Goal: Task Accomplishment & Management: Manage account settings

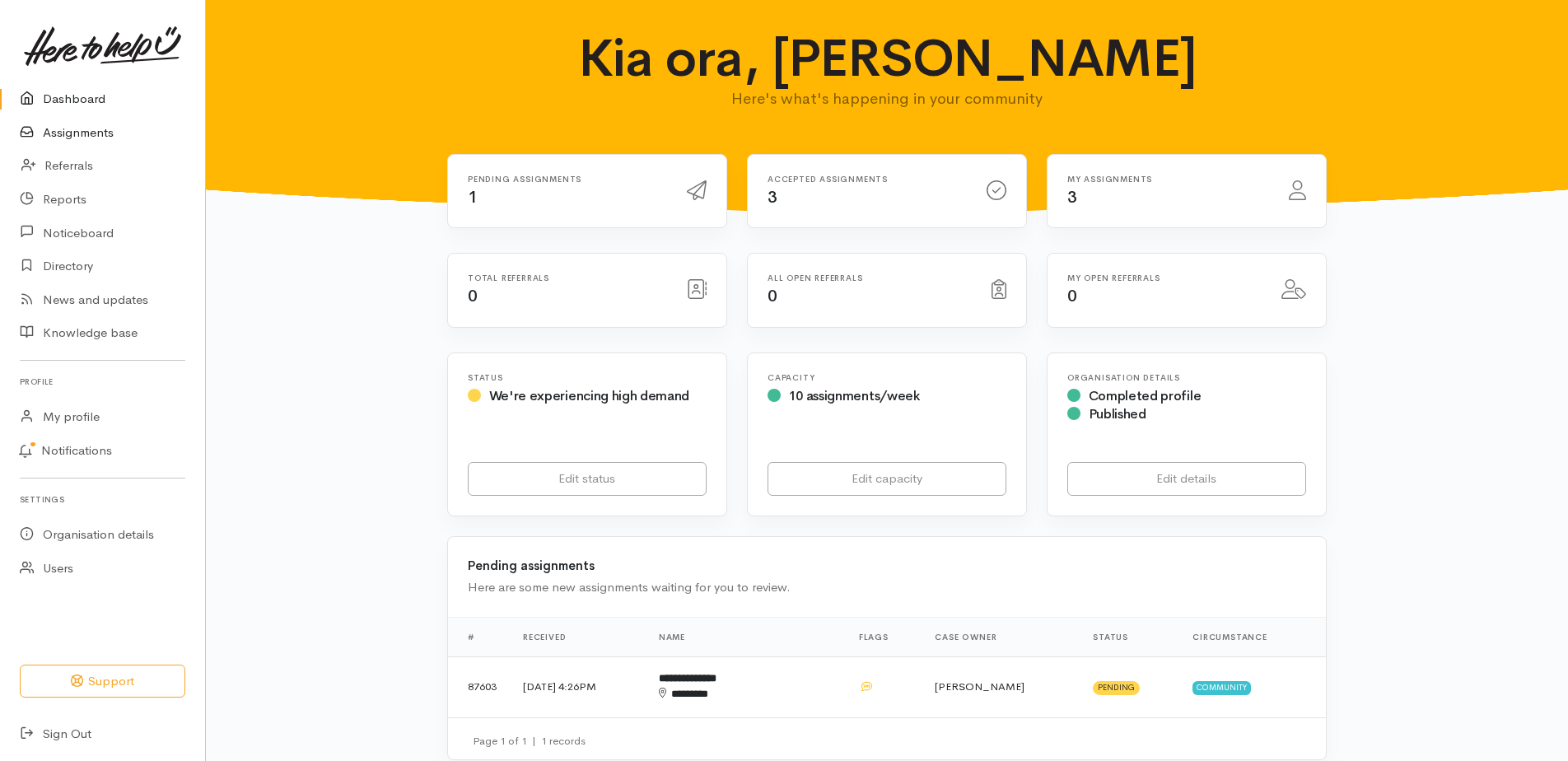
click at [57, 139] on link "Assignments" at bounding box center [103, 133] width 205 height 34
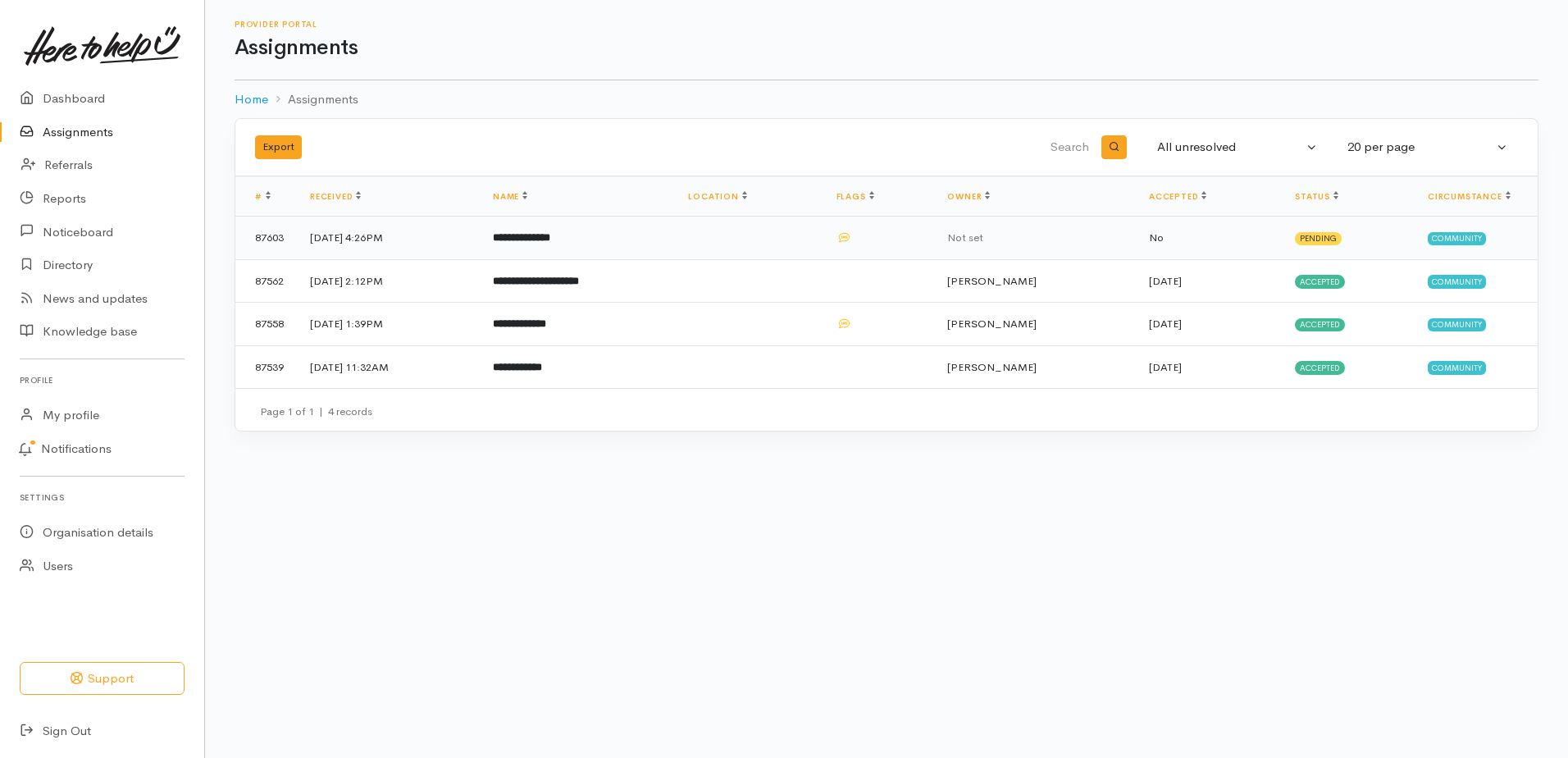
click at [551, 243] on b "**********" at bounding box center [522, 237] width 58 height 10
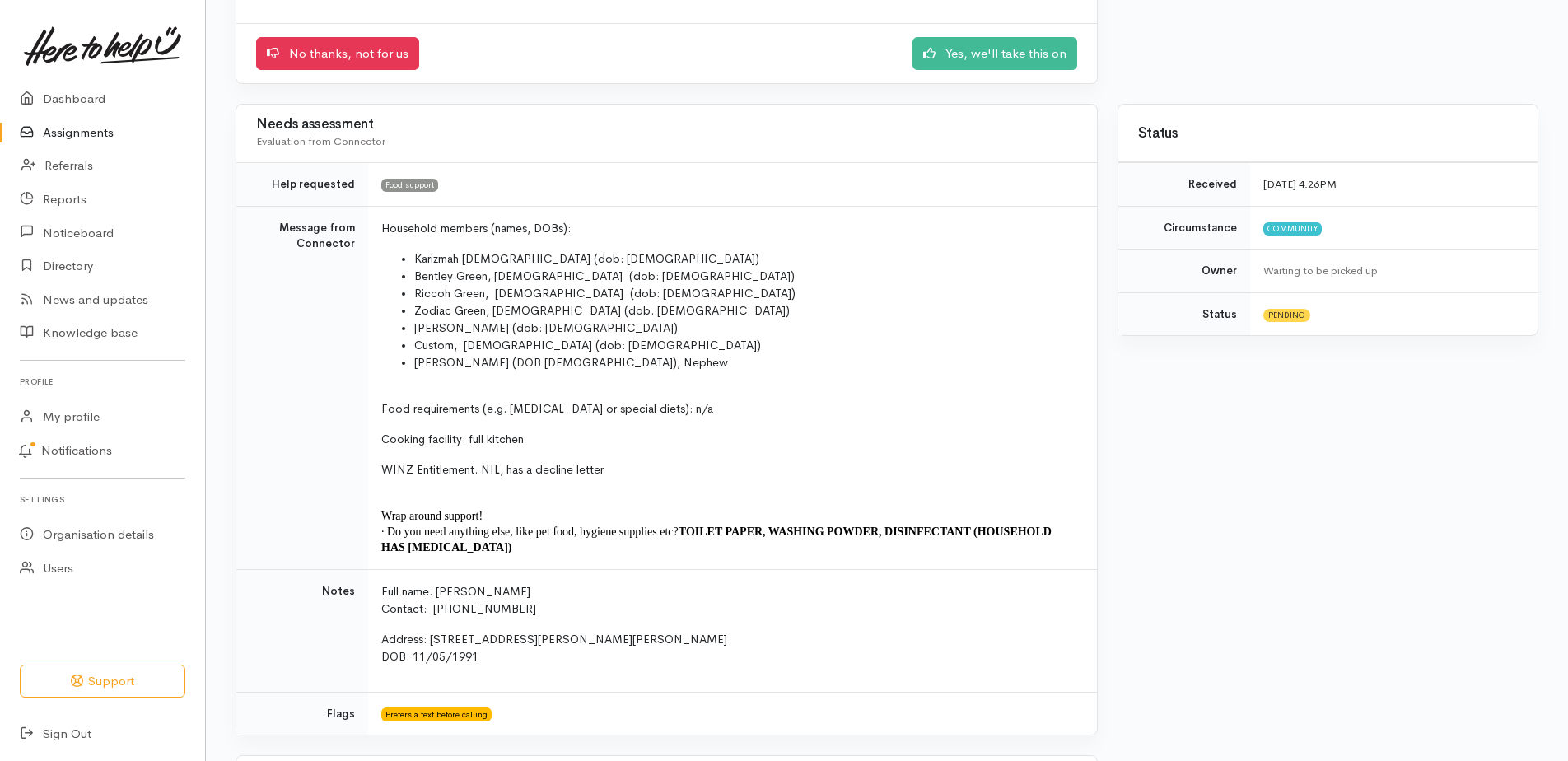
scroll to position [247, 0]
click at [920, 67] on link "Yes, we'll take this on" at bounding box center [995, 50] width 164 height 34
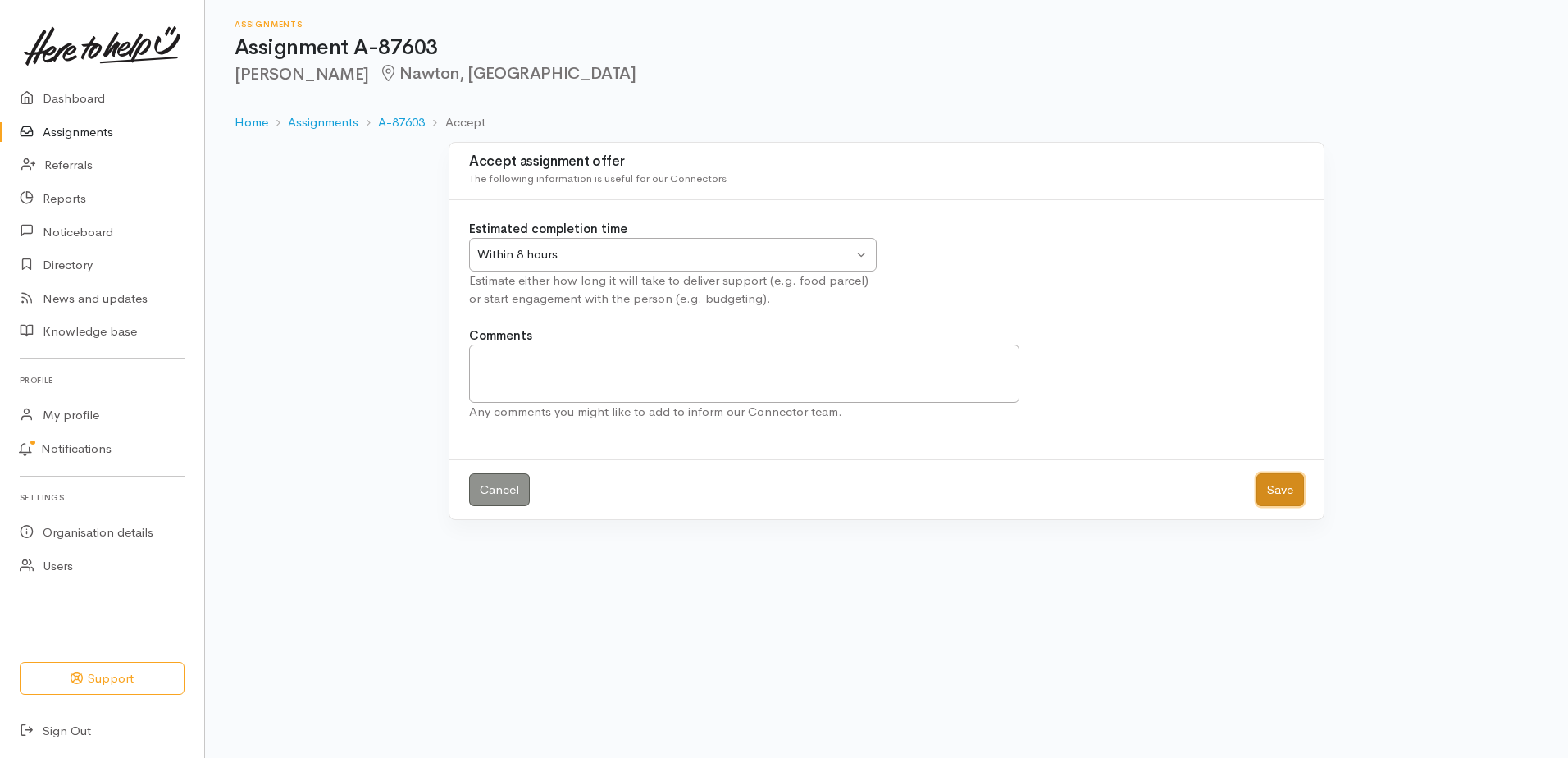
click at [1267, 507] on button "Save" at bounding box center [1280, 490] width 47 height 33
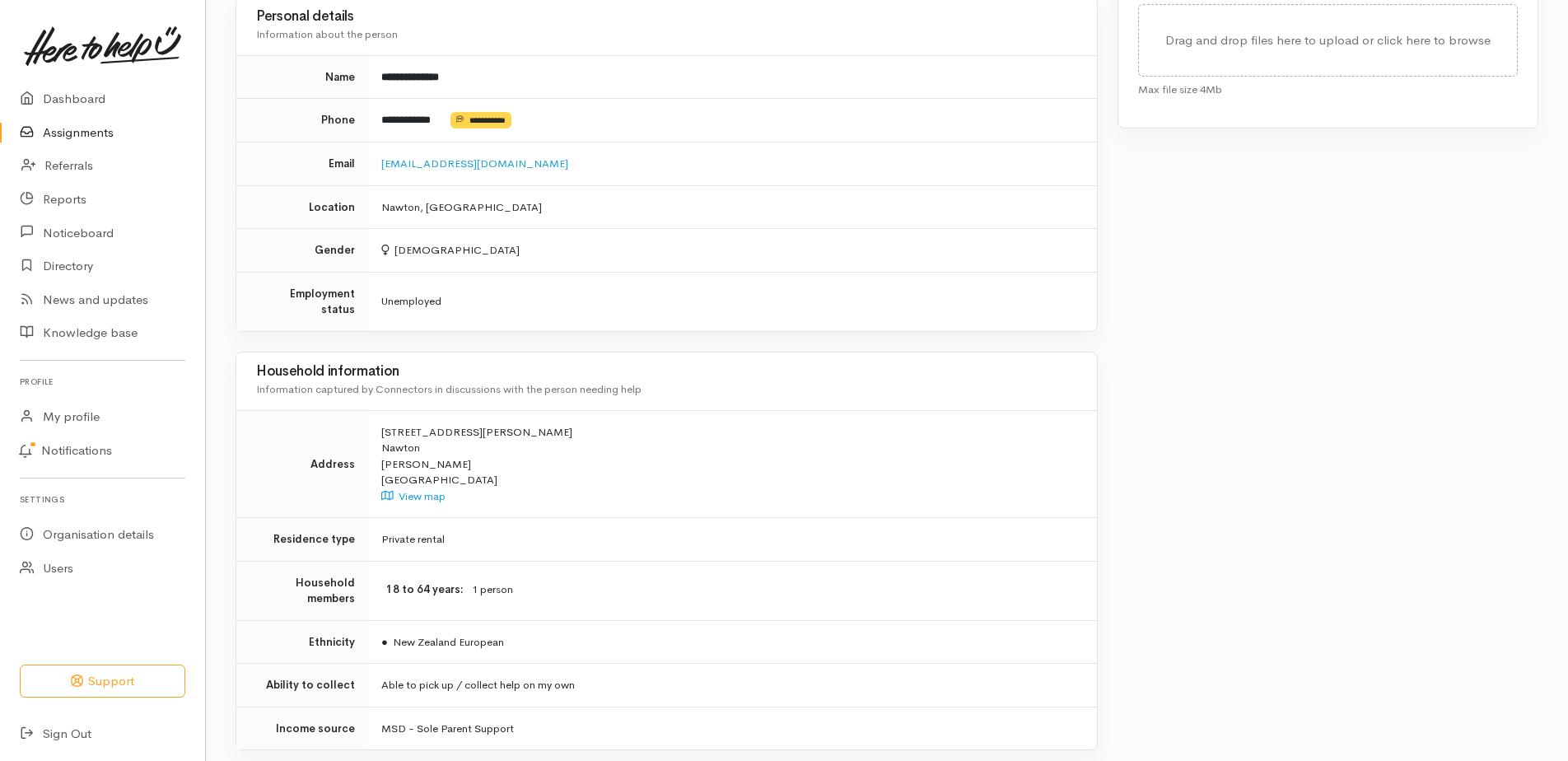
scroll to position [1125, 0]
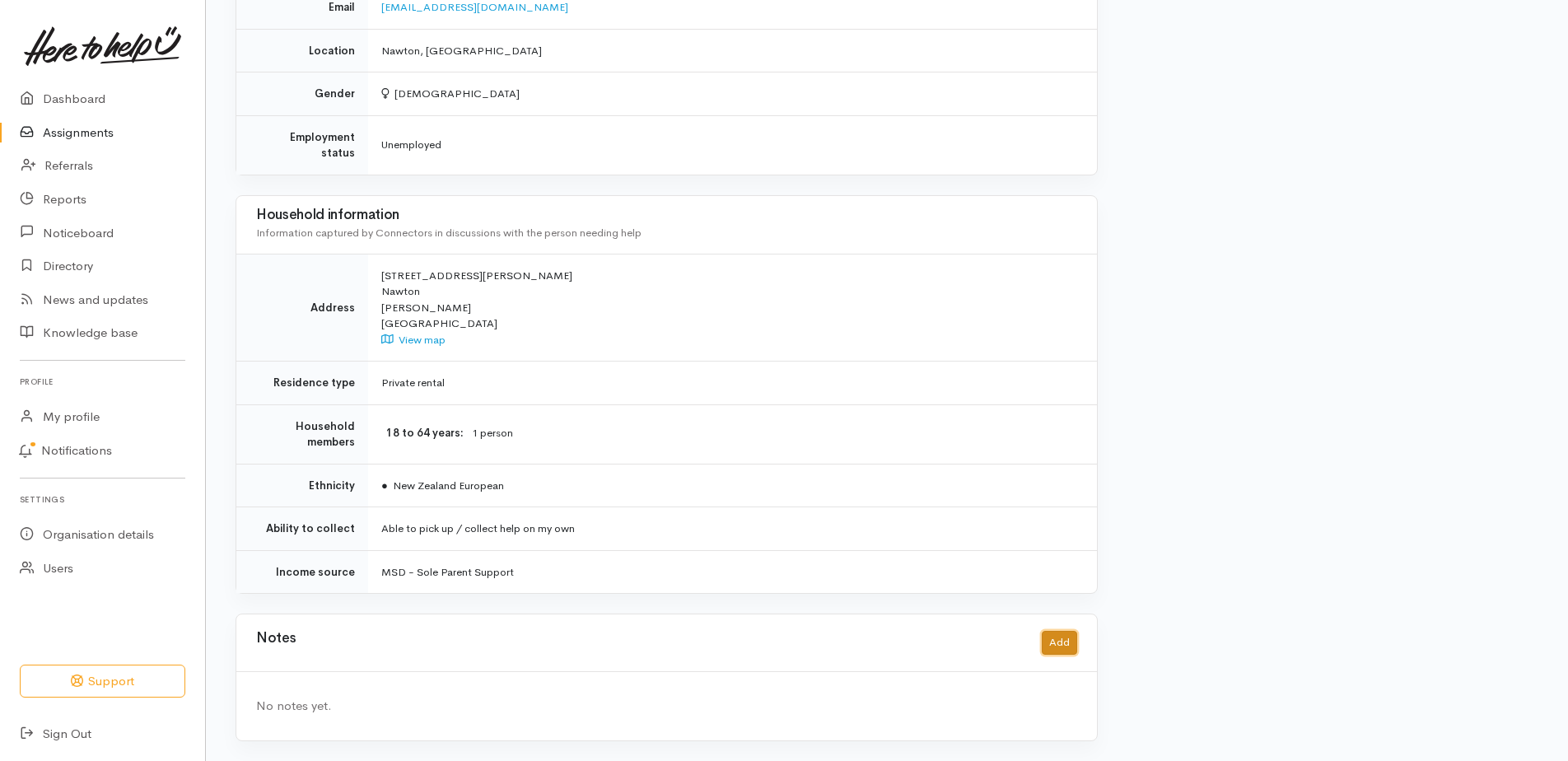
click at [1052, 632] on button "Add" at bounding box center [1060, 643] width 35 height 24
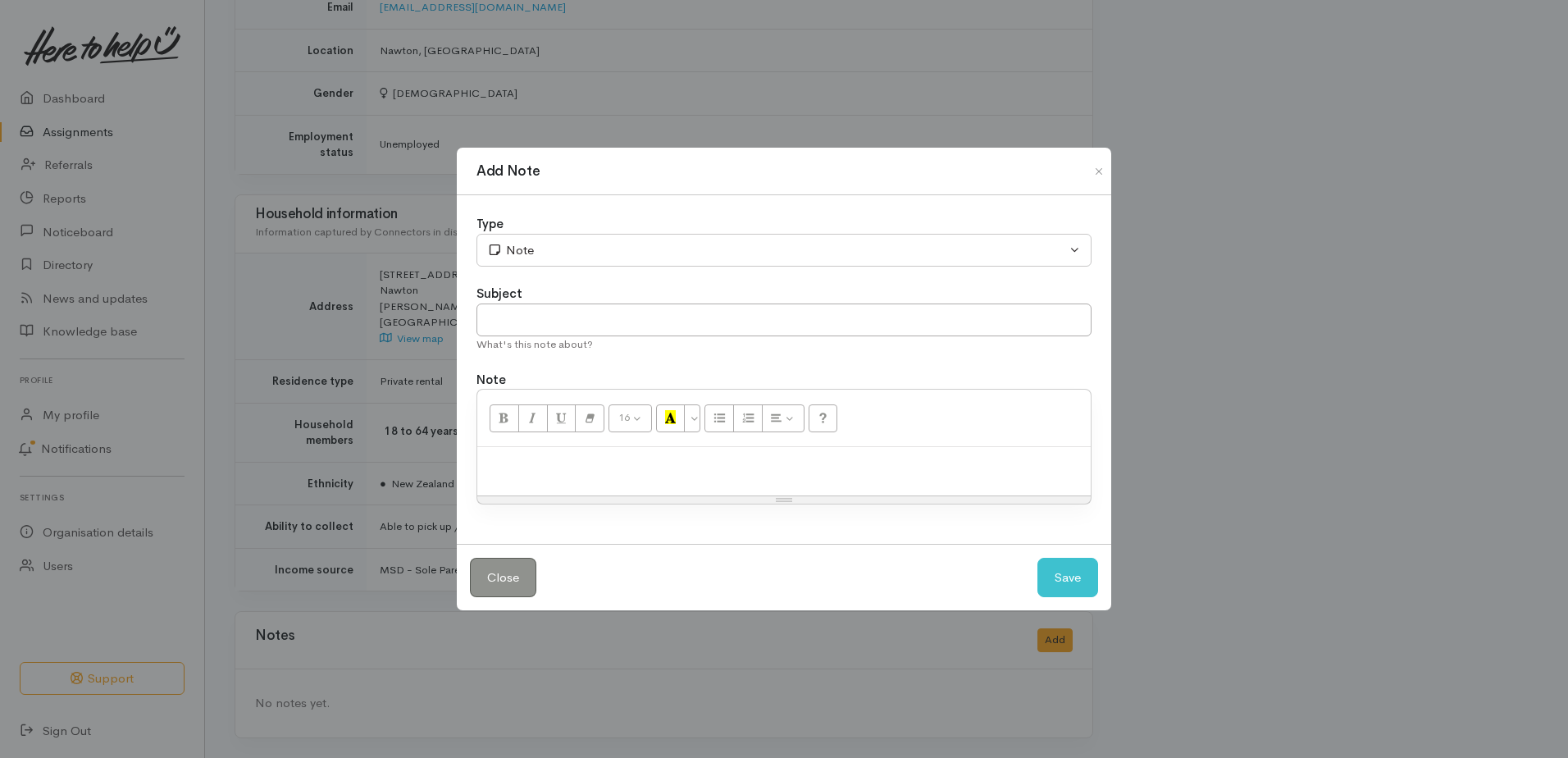
click at [569, 462] on p at bounding box center [784, 465] width 597 height 19
click at [1056, 594] on button "Save" at bounding box center [1068, 578] width 60 height 40
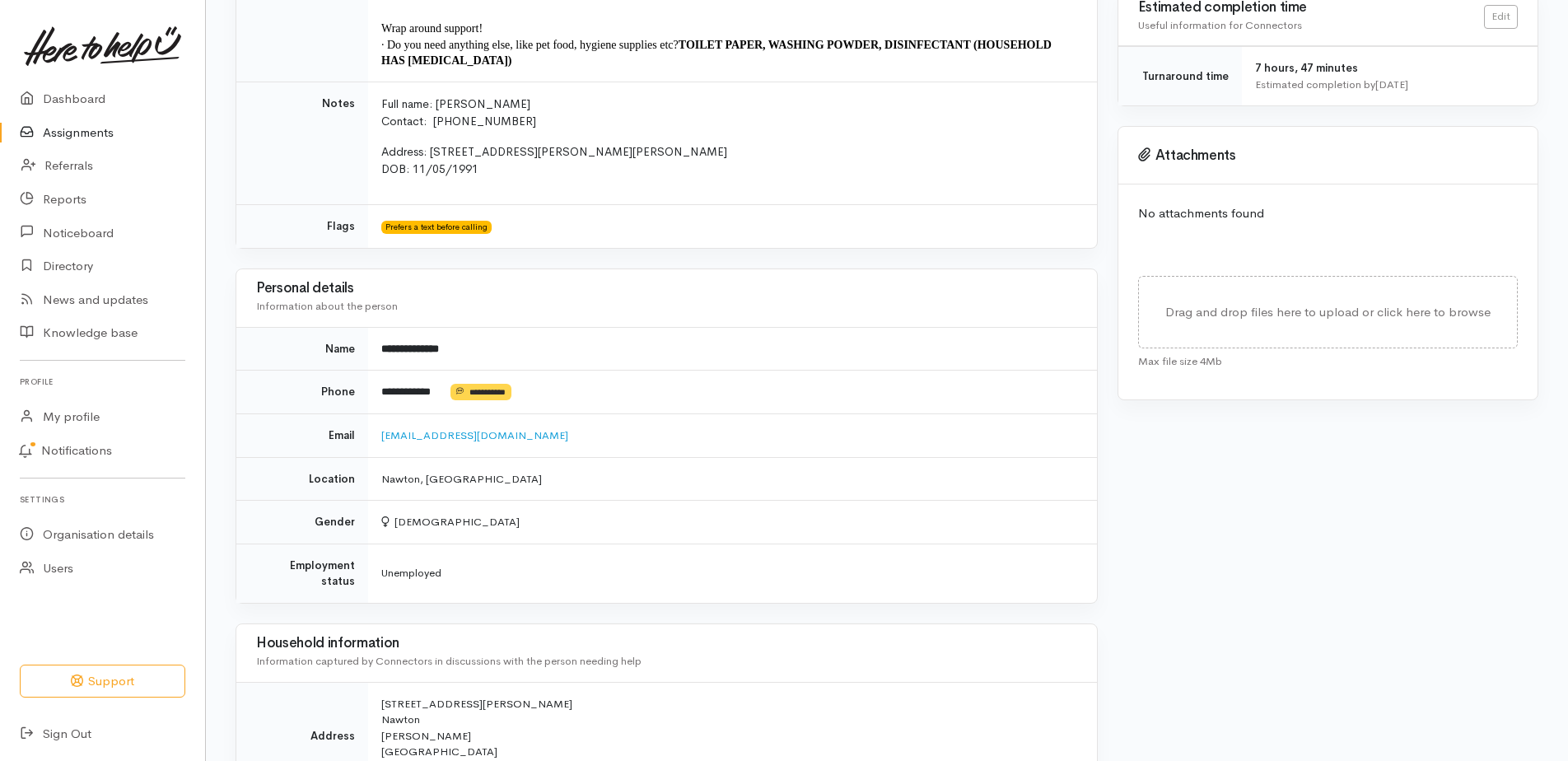
scroll to position [548, 0]
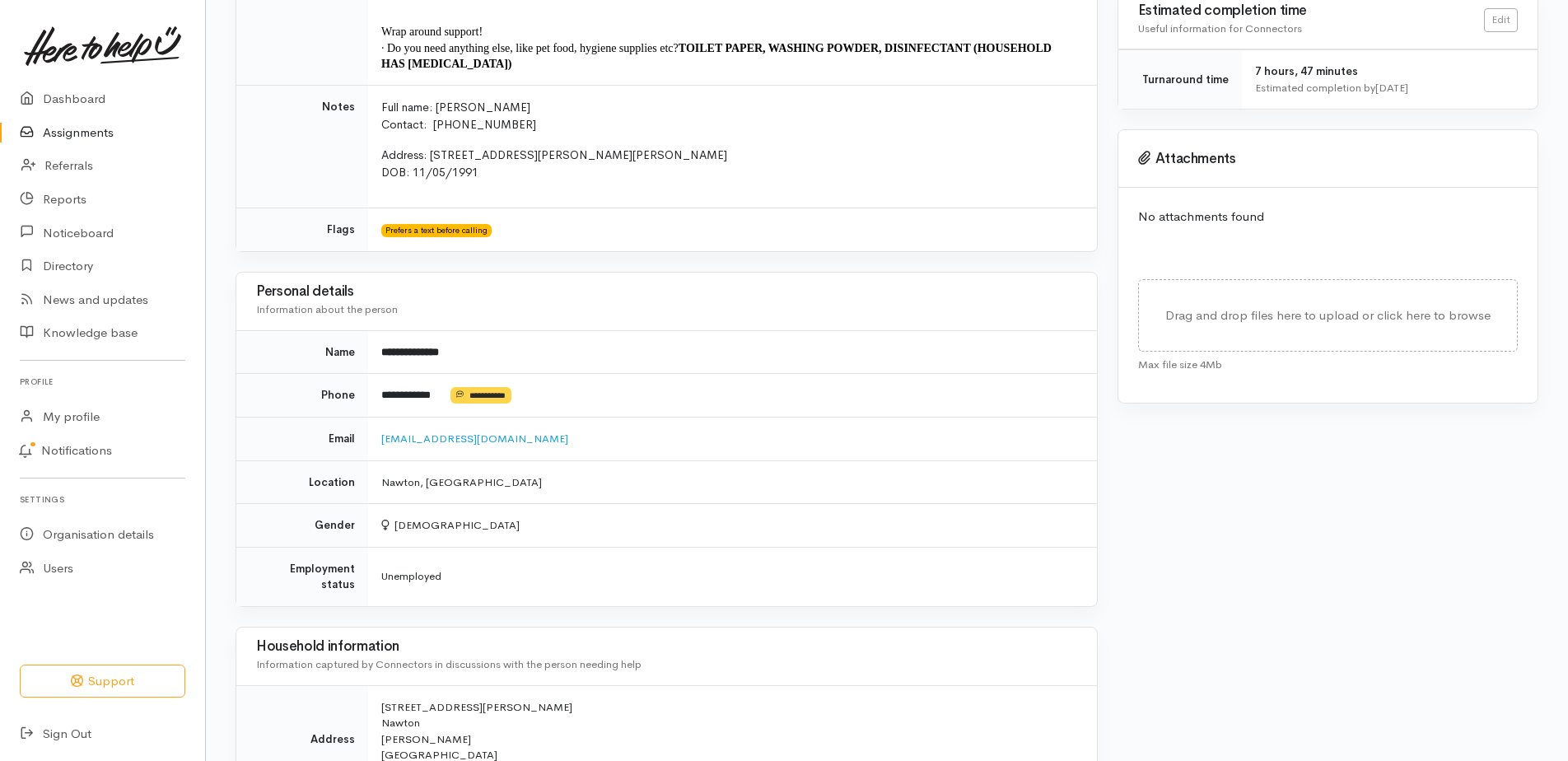
click at [92, 143] on link "Assignments" at bounding box center [103, 133] width 205 height 34
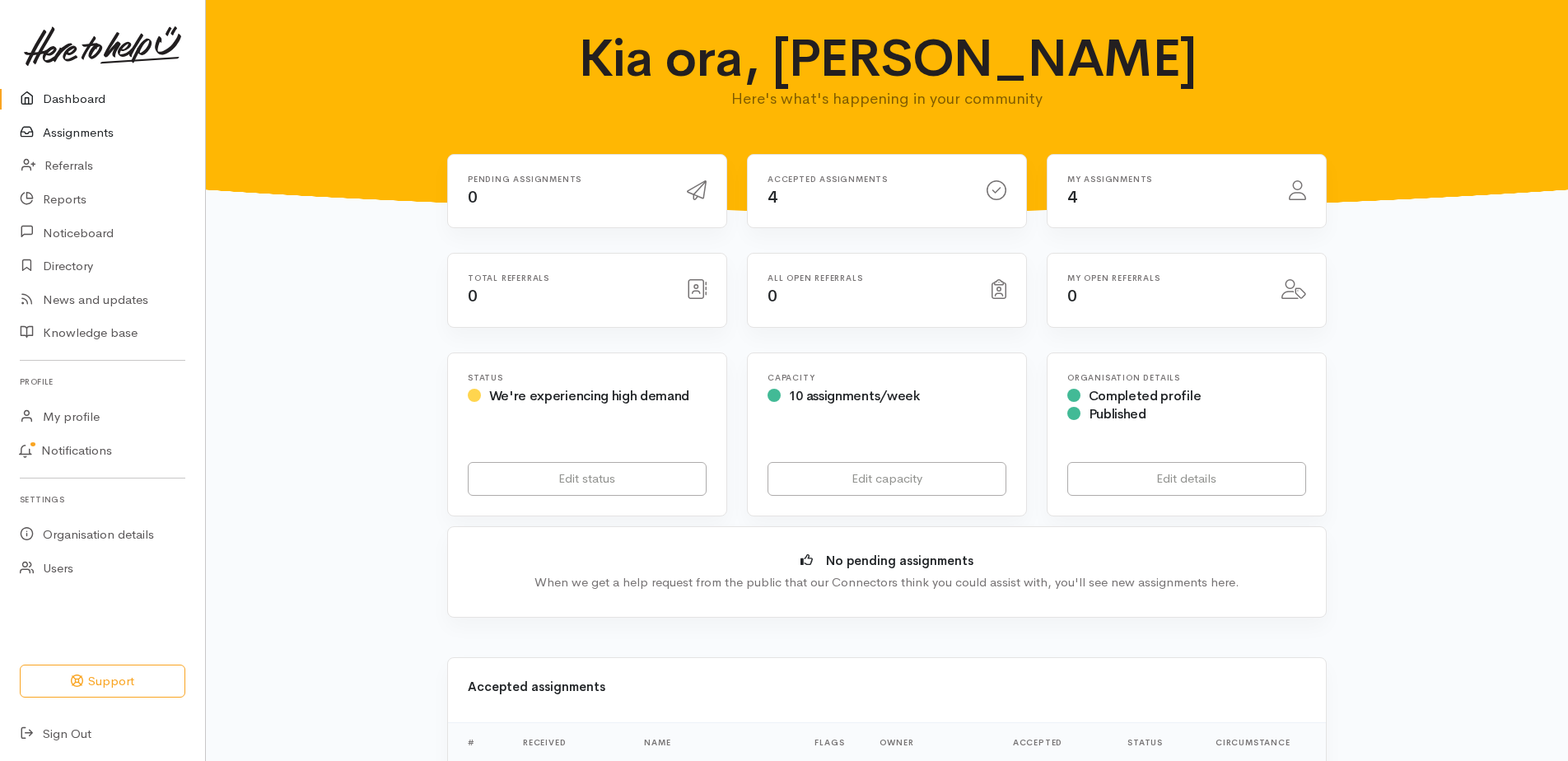
click at [72, 148] on link "Assignments" at bounding box center [103, 133] width 205 height 34
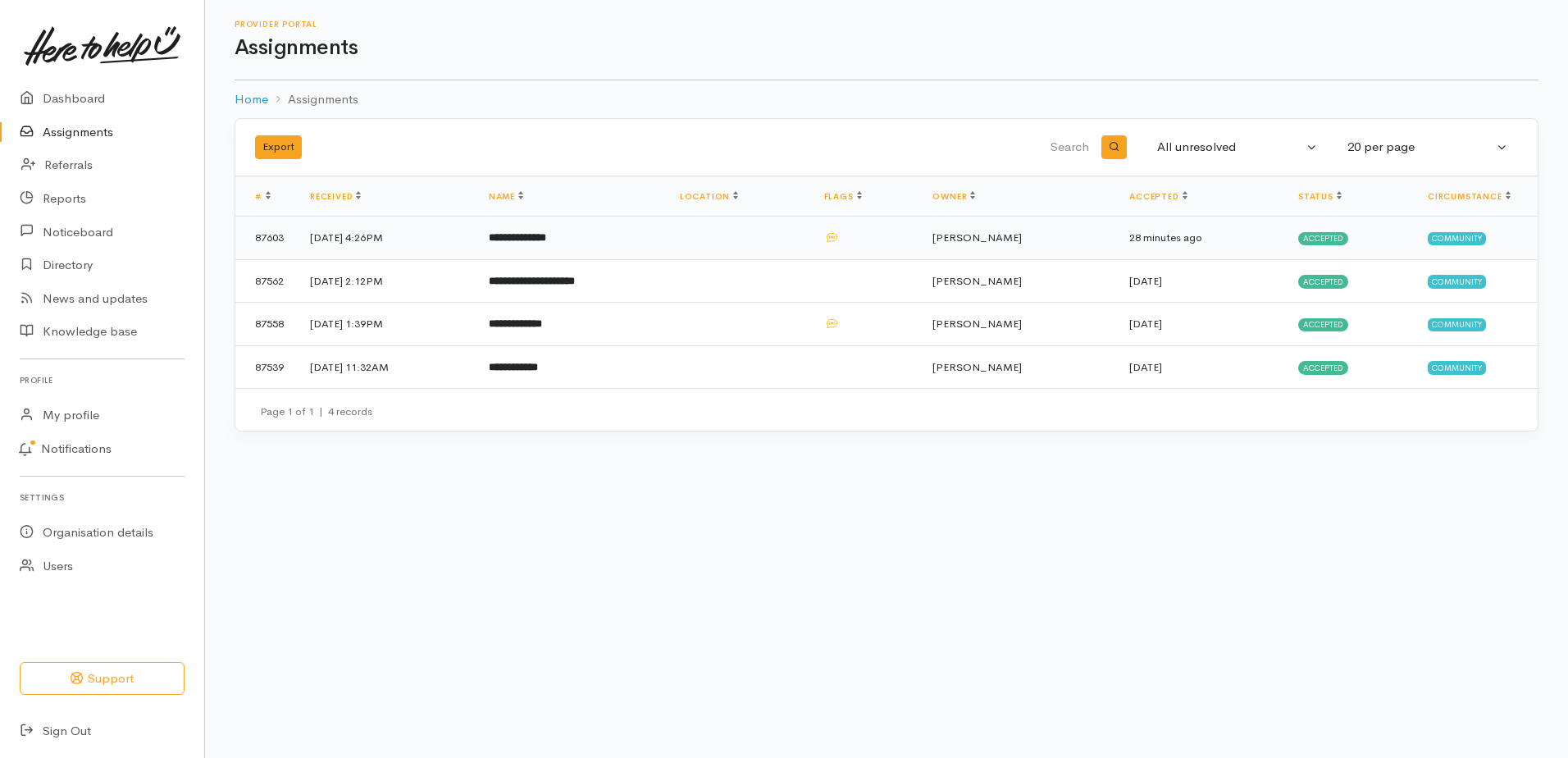
click at [593, 260] on td "**********" at bounding box center [572, 238] width 192 height 44
